Goal: Transaction & Acquisition: Purchase product/service

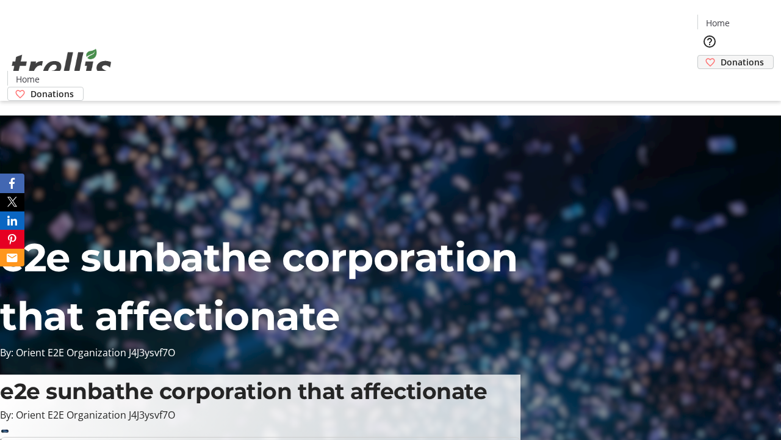
click at [721, 56] on span "Donations" at bounding box center [742, 62] width 43 height 13
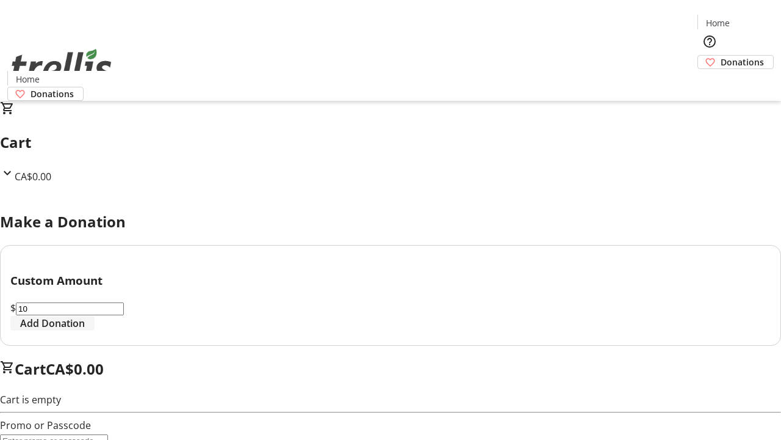
click at [85, 330] on span "Add Donation" at bounding box center [52, 323] width 65 height 15
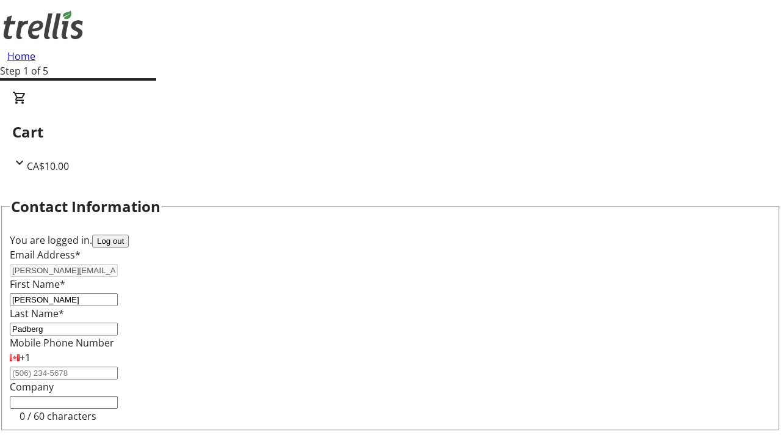
select select "BC"
select select "CA"
type input "Kelowna"
type input "V1Y 0C2"
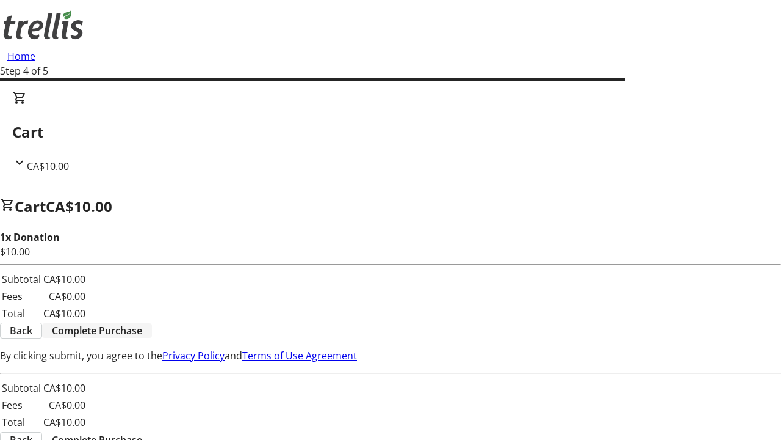
click at [142, 323] on span "Complete Purchase" at bounding box center [97, 330] width 90 height 15
